Goal: Task Accomplishment & Management: Use online tool/utility

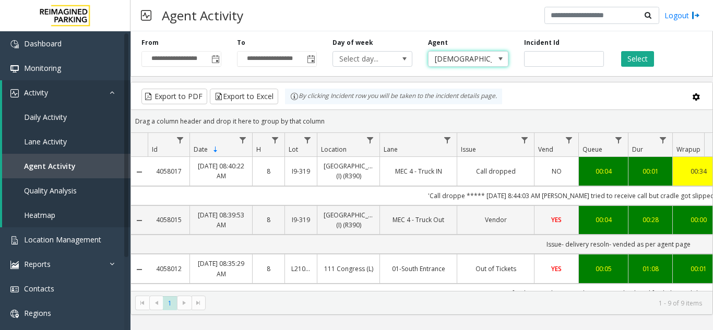
click at [480, 61] on span "[DEMOGRAPHIC_DATA][PERSON_NAME]" at bounding box center [460, 59] width 63 height 15
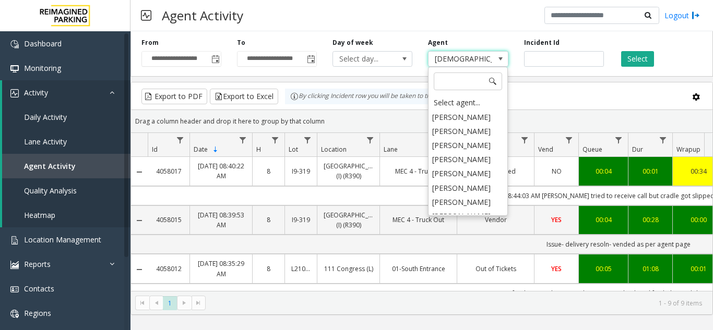
scroll to position [4229, 0]
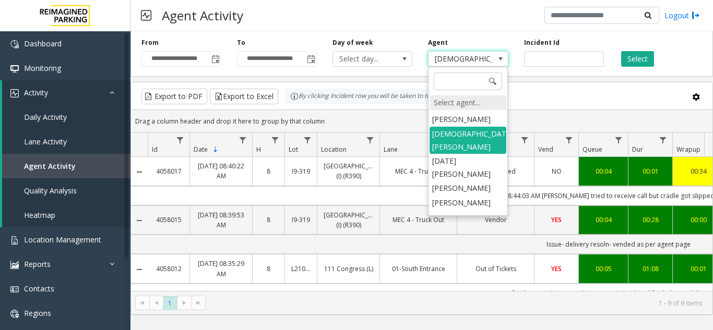
click at [463, 100] on div "Select agent..." at bounding box center [468, 103] width 77 height 15
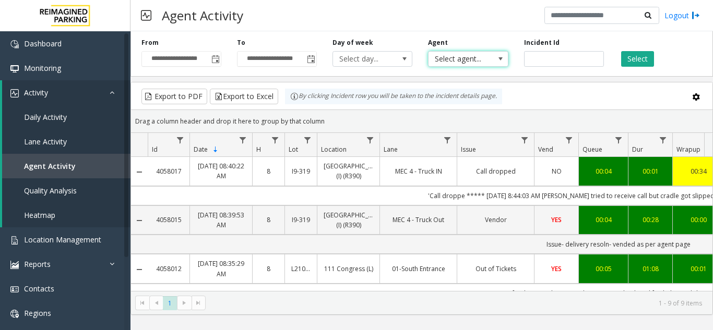
click at [476, 63] on span "Select agent..." at bounding box center [460, 59] width 63 height 15
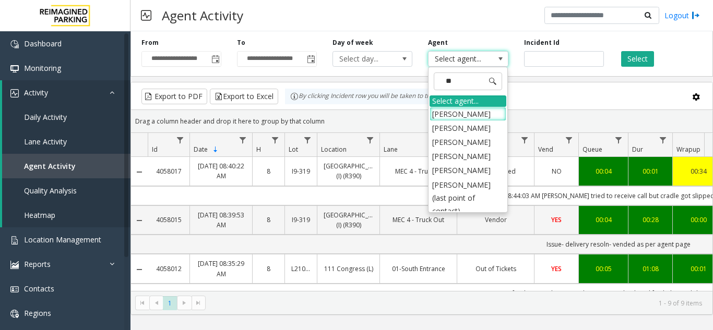
type input "***"
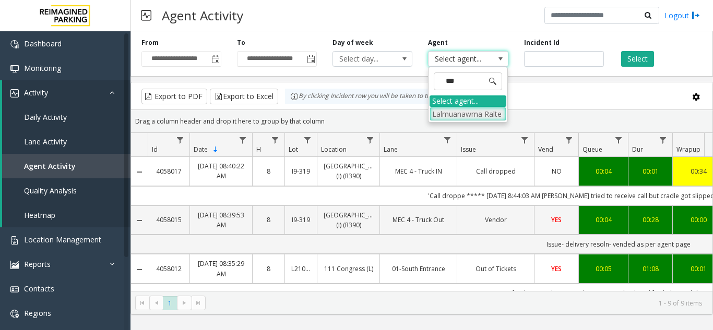
click at [458, 114] on li "Lalmuanawma Ralte" at bounding box center [468, 114] width 77 height 14
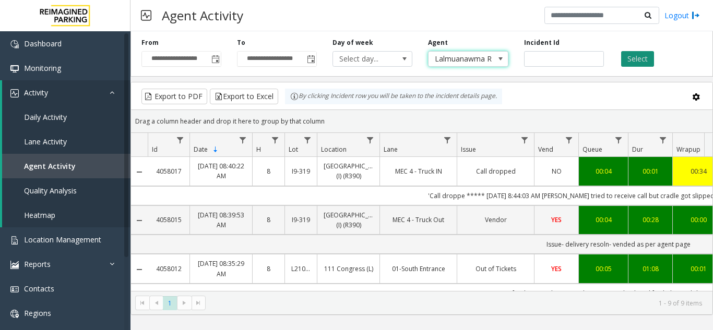
click at [645, 54] on button "Select" at bounding box center [637, 59] width 33 height 16
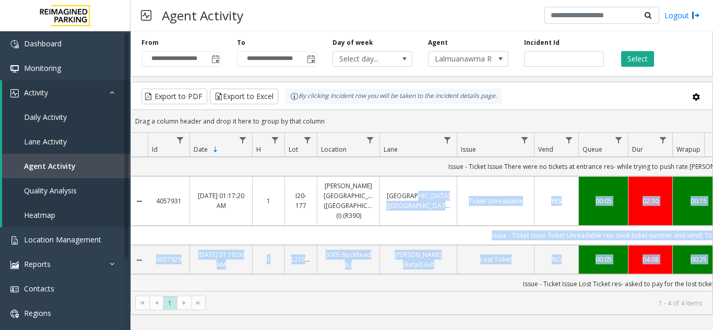
drag, startPoint x: 413, startPoint y: 280, endPoint x: 432, endPoint y: 280, distance: 18.3
click at [432, 280] on tbody "4057941 [DATE] 04:11:32 AM 4 10000 Intercom Malfunctions (Cell phone call) (L) …" at bounding box center [610, 176] width 958 height 234
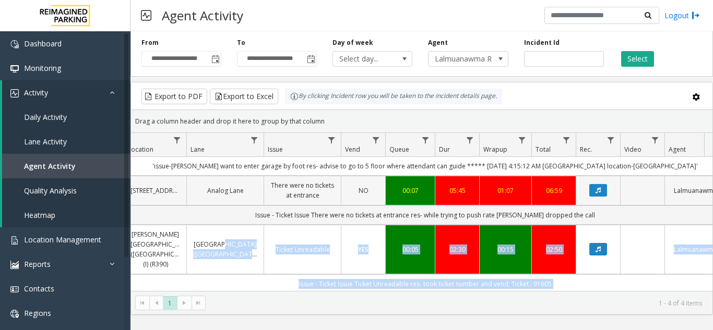
scroll to position [98, 193]
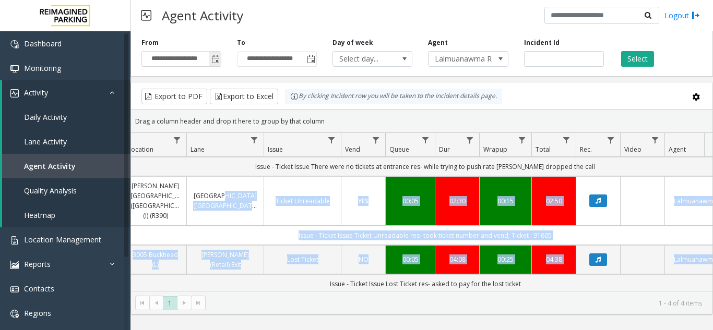
click at [213, 57] on span "Toggle popup" at bounding box center [215, 59] width 8 height 8
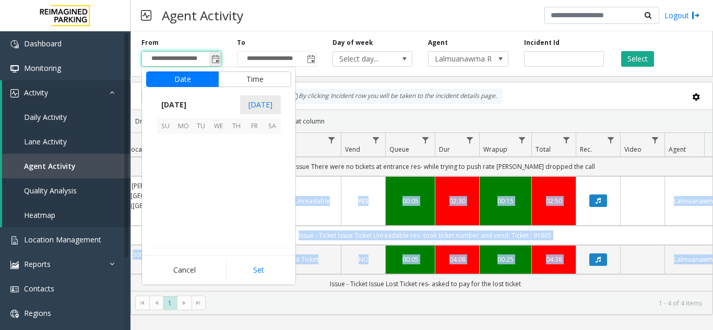
scroll to position [187255, 0]
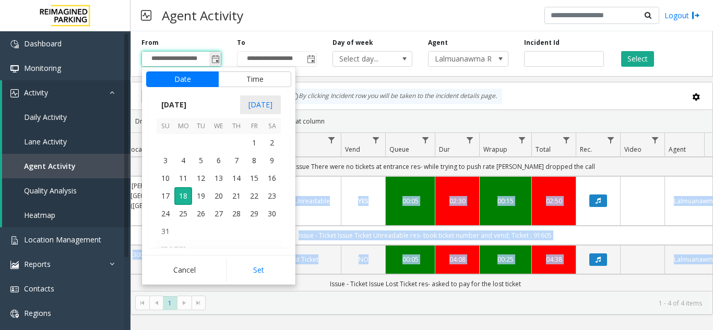
click at [218, 57] on span "Toggle popup" at bounding box center [215, 59] width 8 height 8
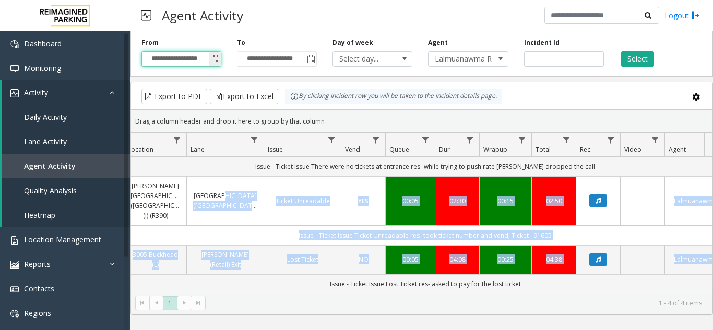
click at [219, 56] on span "Toggle popup" at bounding box center [215, 59] width 8 height 8
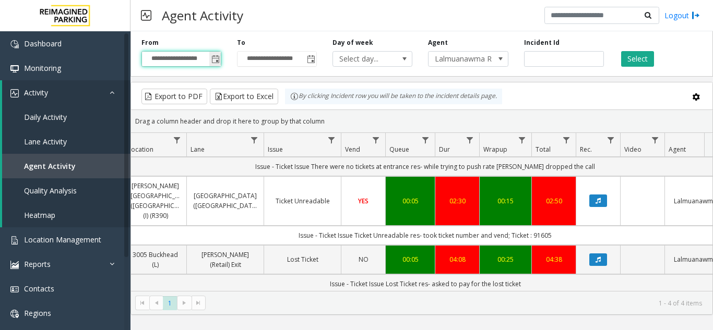
click at [212, 61] on span "Toggle popup" at bounding box center [215, 59] width 8 height 8
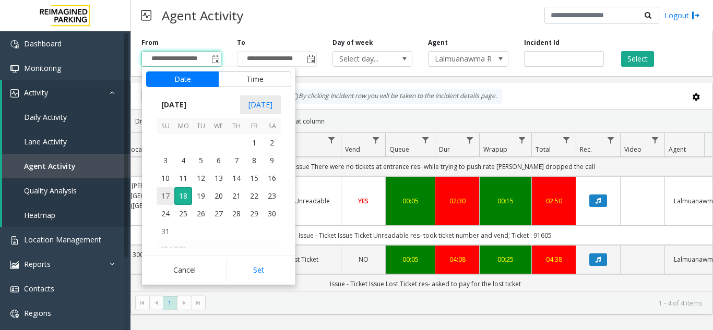
click at [167, 198] on span "17" at bounding box center [166, 196] width 18 height 18
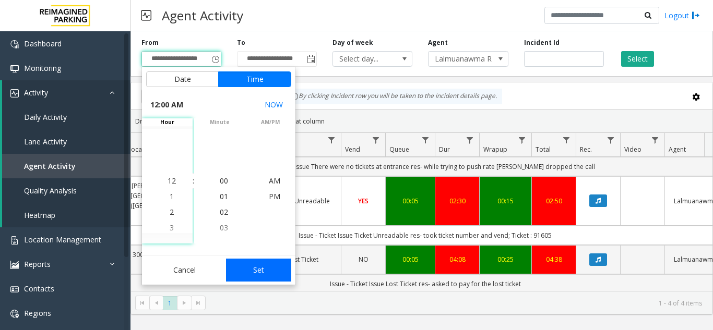
click at [250, 260] on button "Set" at bounding box center [259, 270] width 66 height 23
type input "**********"
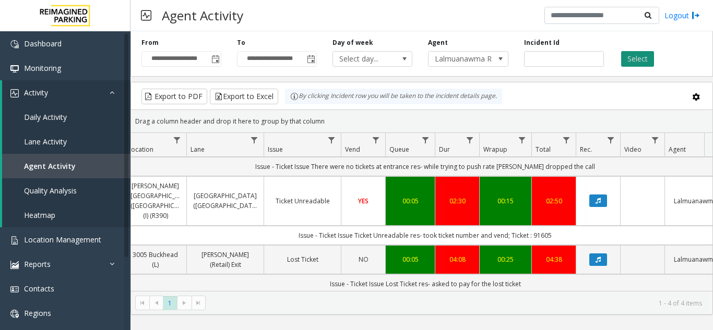
click at [640, 56] on button "Select" at bounding box center [637, 59] width 33 height 16
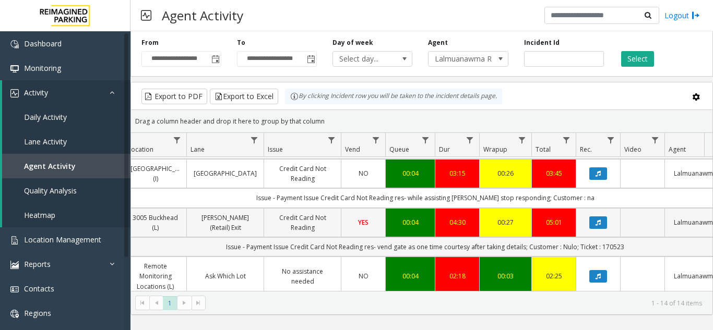
scroll to position [359, 193]
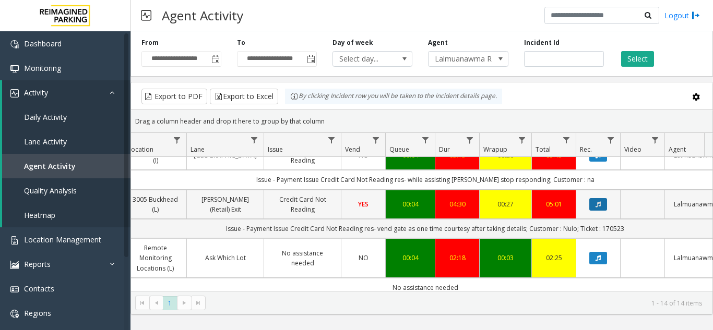
click at [594, 198] on button "Data table" at bounding box center [598, 204] width 18 height 13
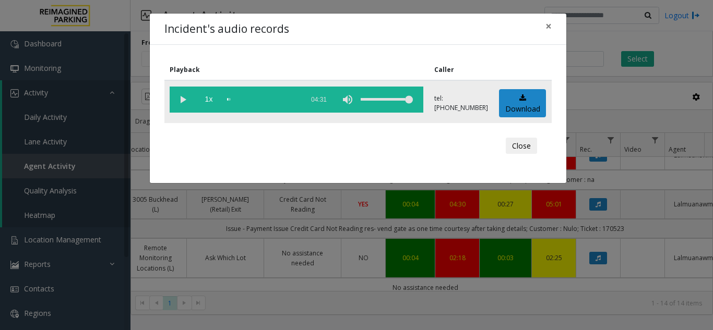
click at [182, 106] on vg-play-pause at bounding box center [183, 100] width 26 height 26
click at [183, 100] on vg-play-pause at bounding box center [183, 100] width 26 height 26
